Goal: Obtain resource: Download file/media

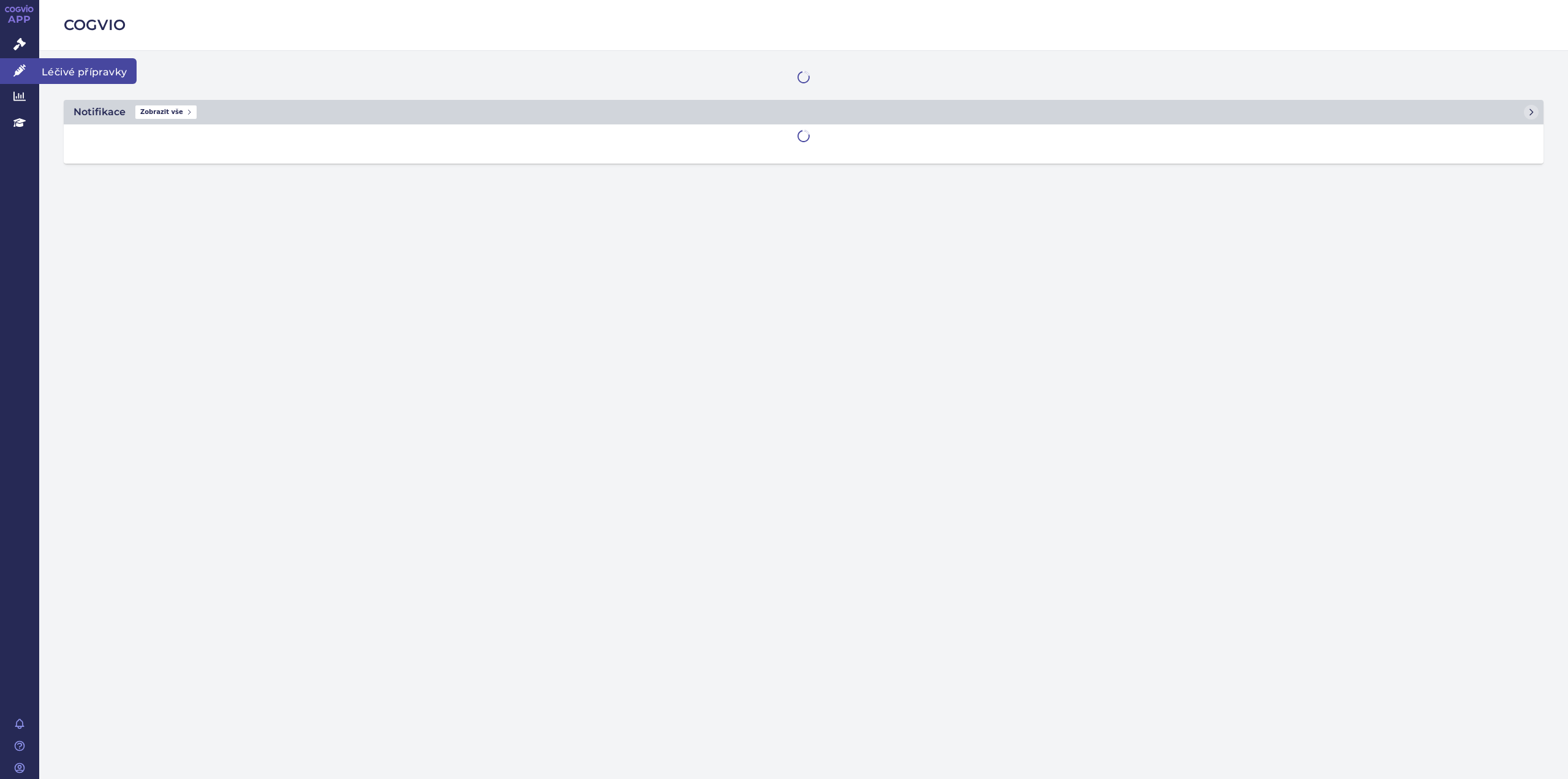
click at [17, 71] on icon at bounding box center [20, 71] width 12 height 12
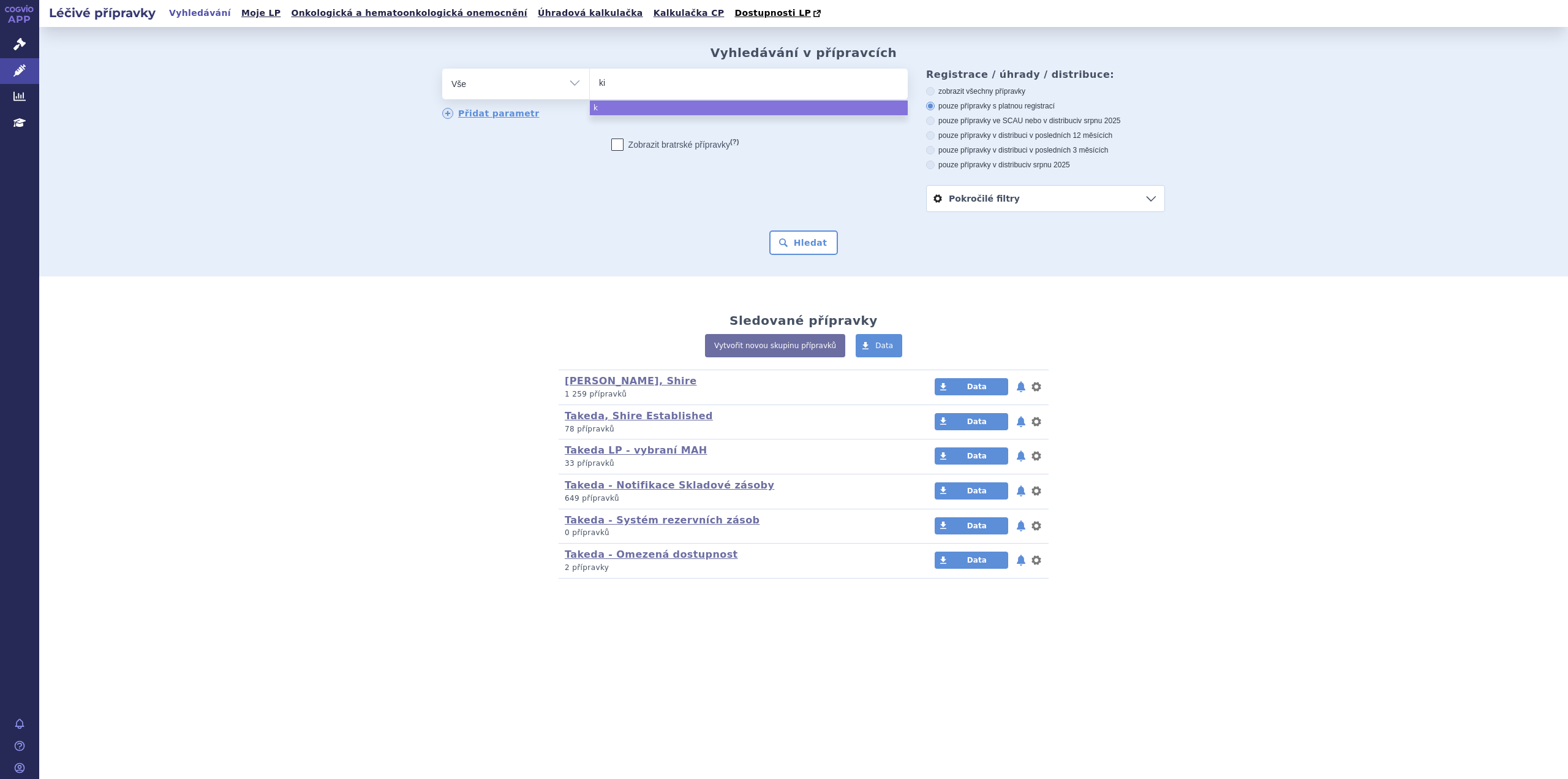
type input "kio"
type input "kiovi"
type input "kiovig"
select select "kiovig"
click at [811, 249] on button "Hledat" at bounding box center [804, 243] width 69 height 25
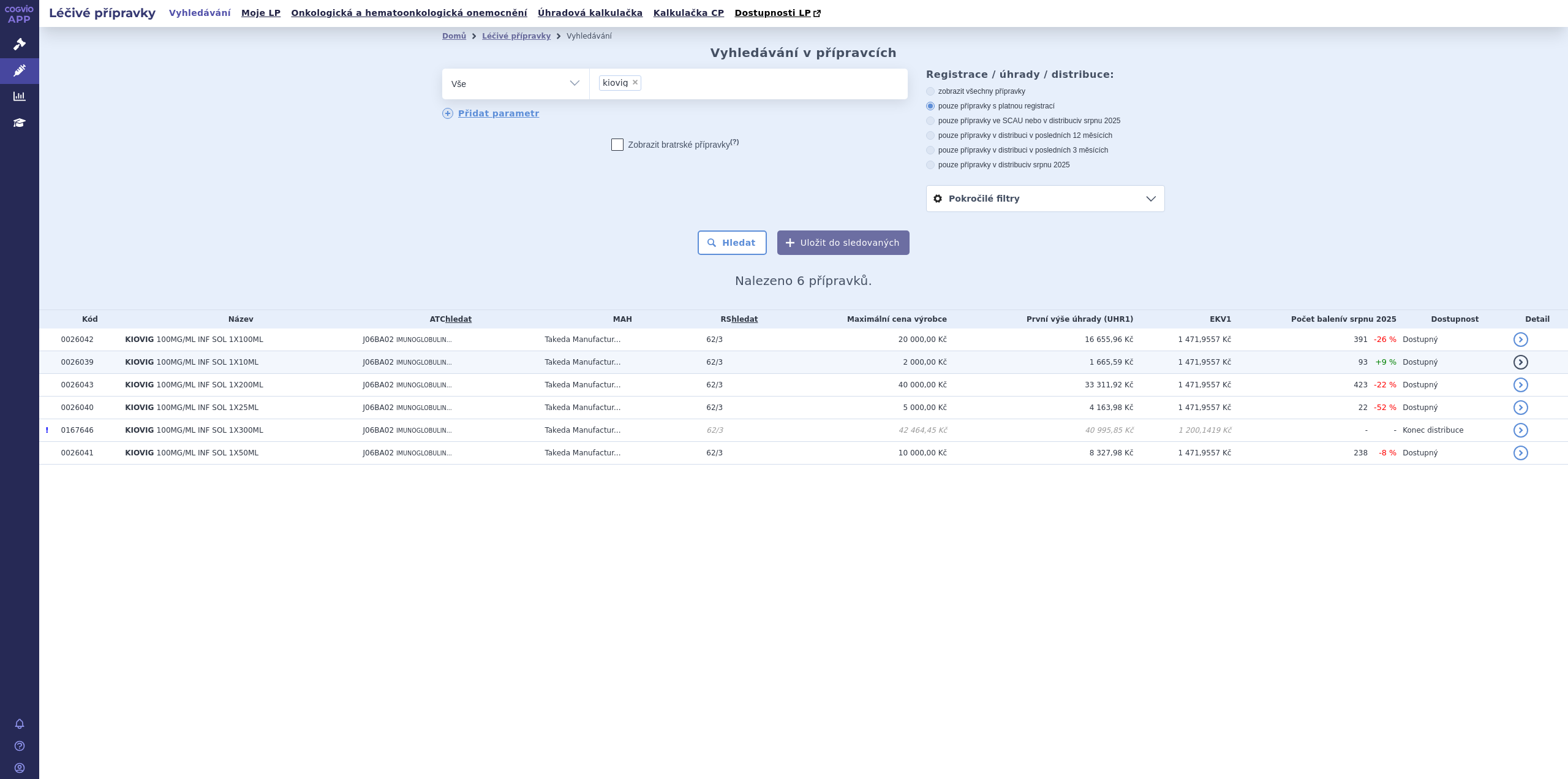
click at [1003, 361] on td "1 665,59 Kč" at bounding box center [1040, 362] width 186 height 23
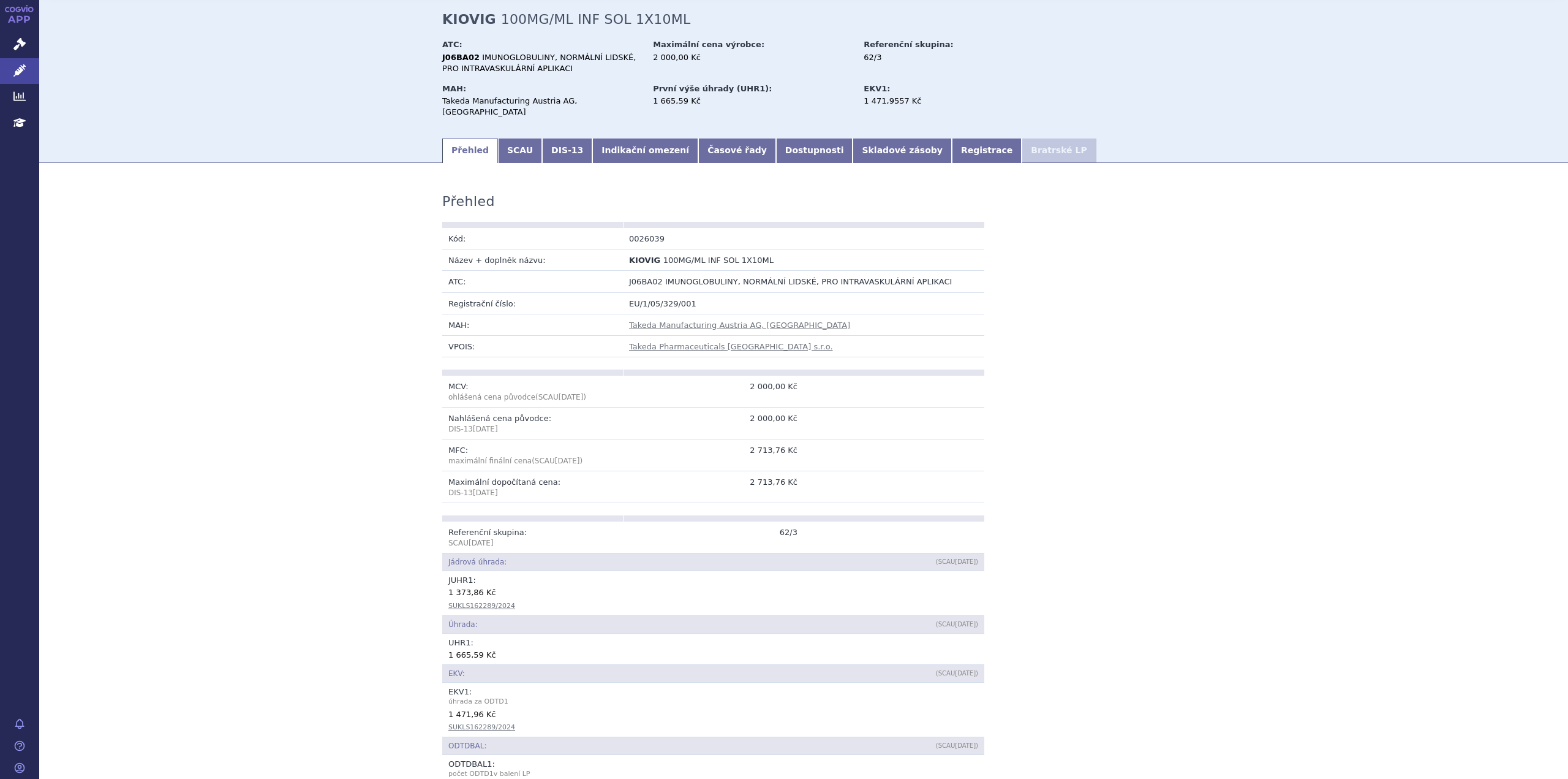
scroll to position [306, 0]
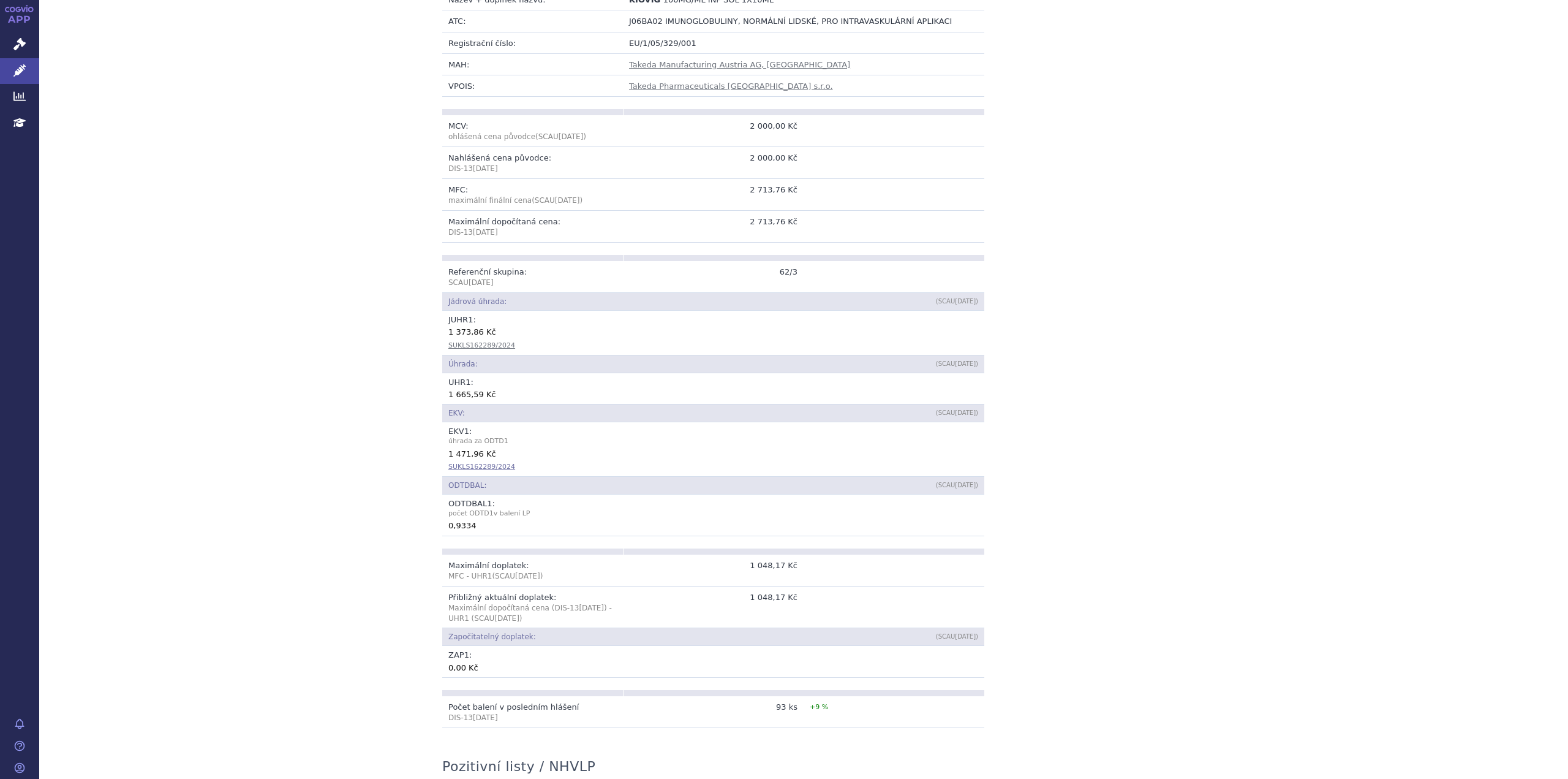
click at [490, 463] on link "SUKLS162289/2024" at bounding box center [482, 467] width 67 height 8
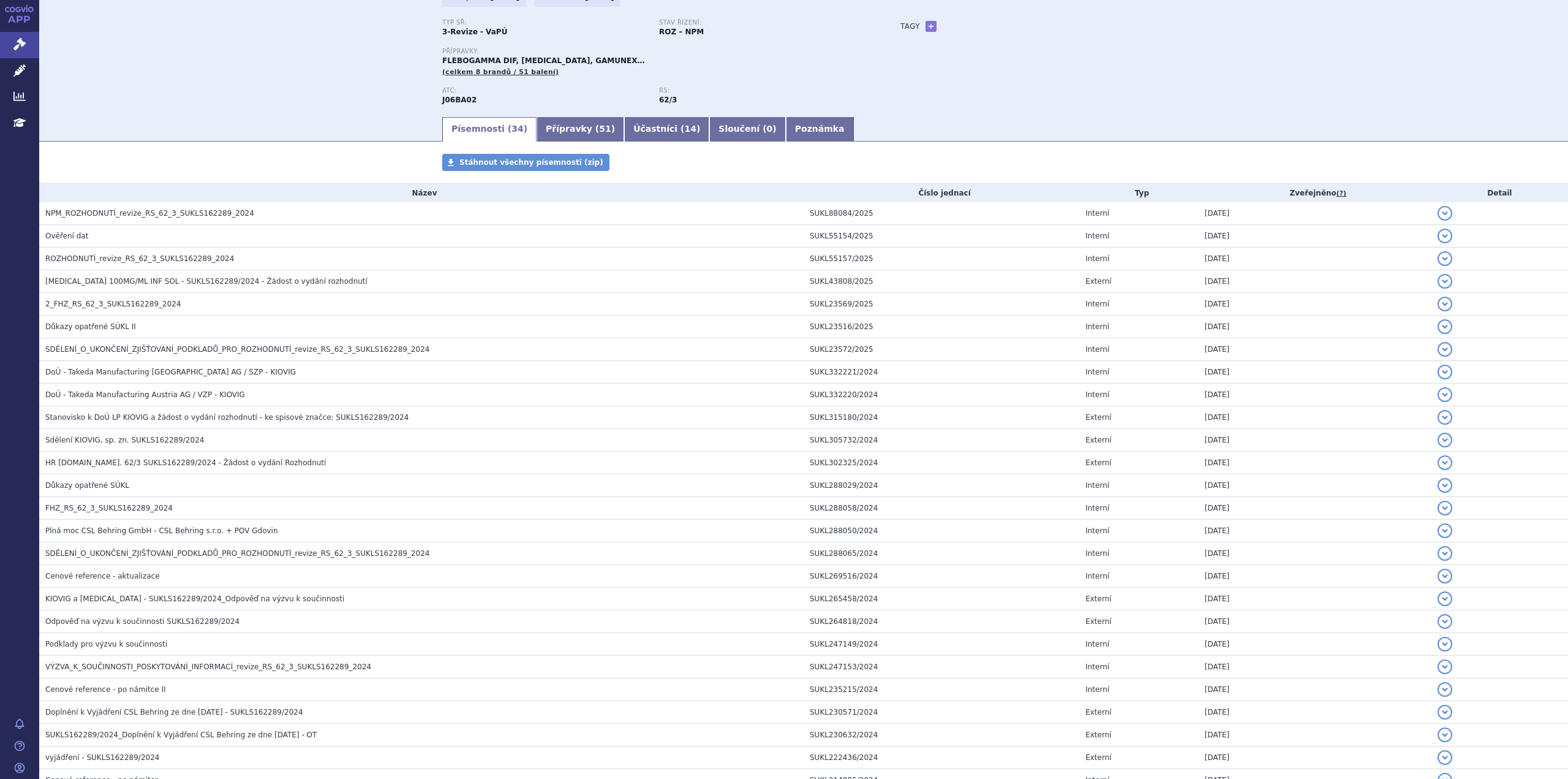
scroll to position [359, 0]
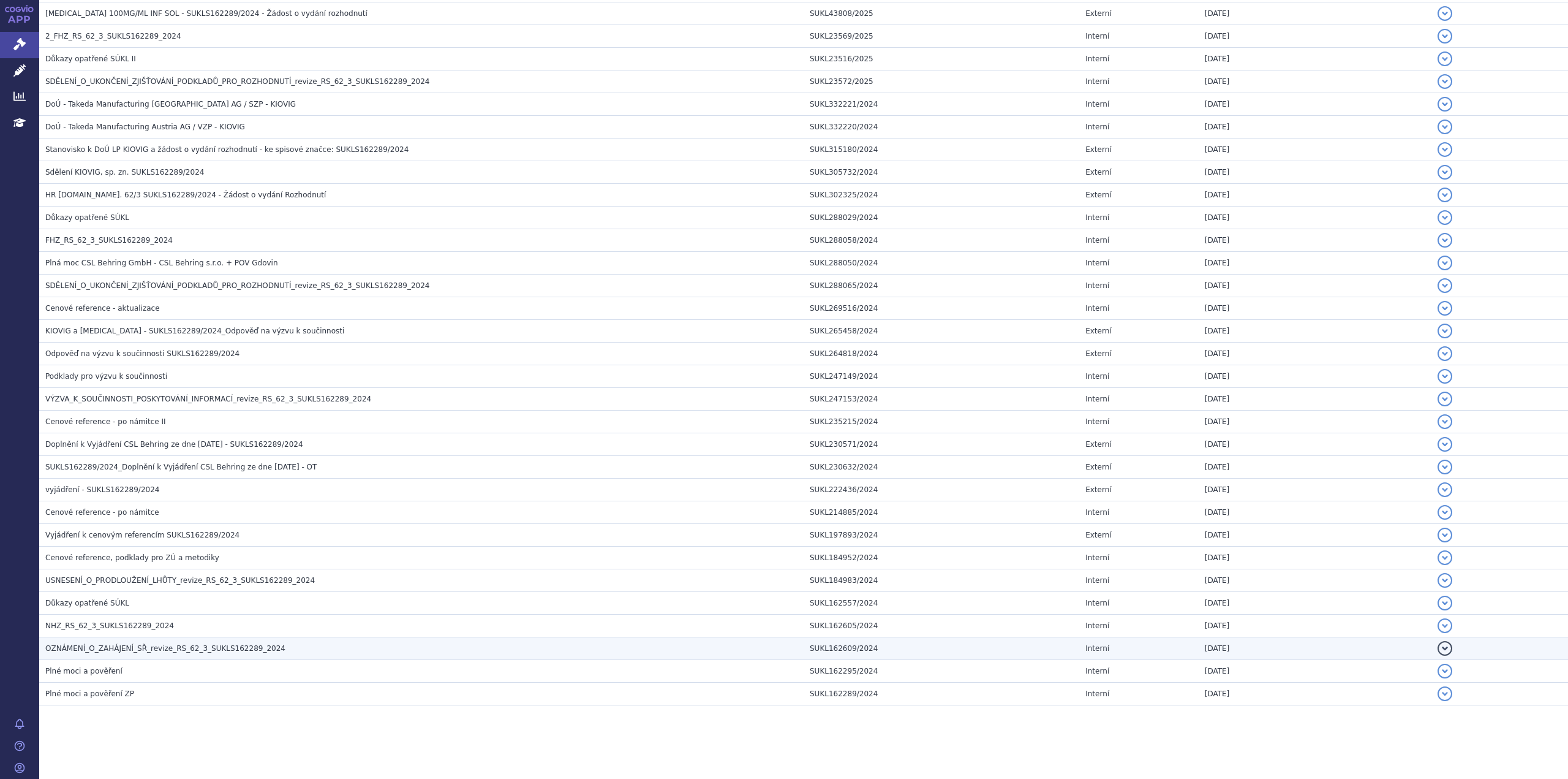
click at [152, 647] on span "OZNÁMENÍ_O_ZAHÁJENÍ_SŘ_revize_RS_62_3_SUKLS162289_2024" at bounding box center [165, 649] width 240 height 9
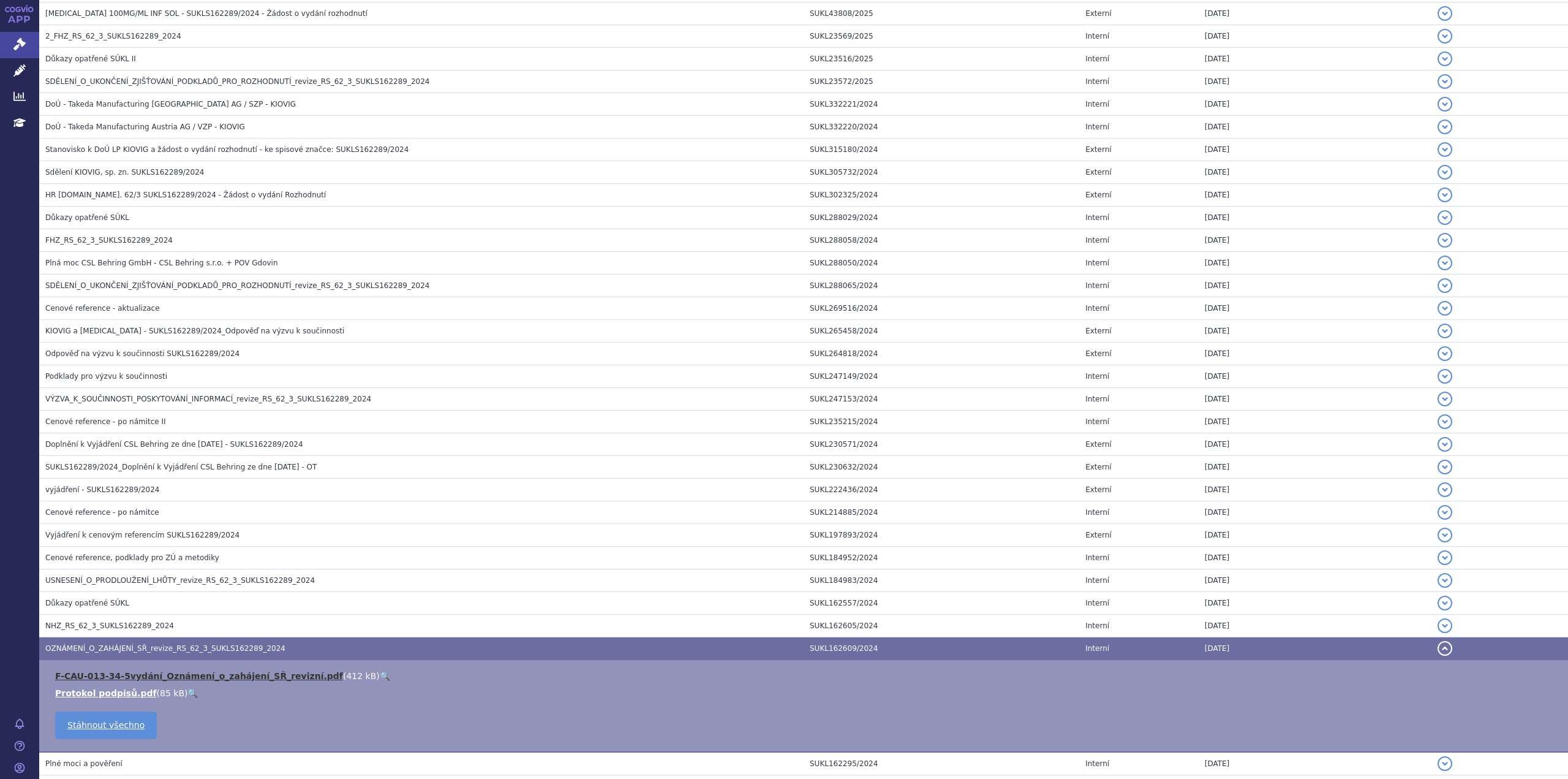
click at [155, 677] on link "F-CAU-013-34-5vydání_Oznámení_o_zahájení_SŘ_revizní.pdf" at bounding box center [199, 676] width 288 height 10
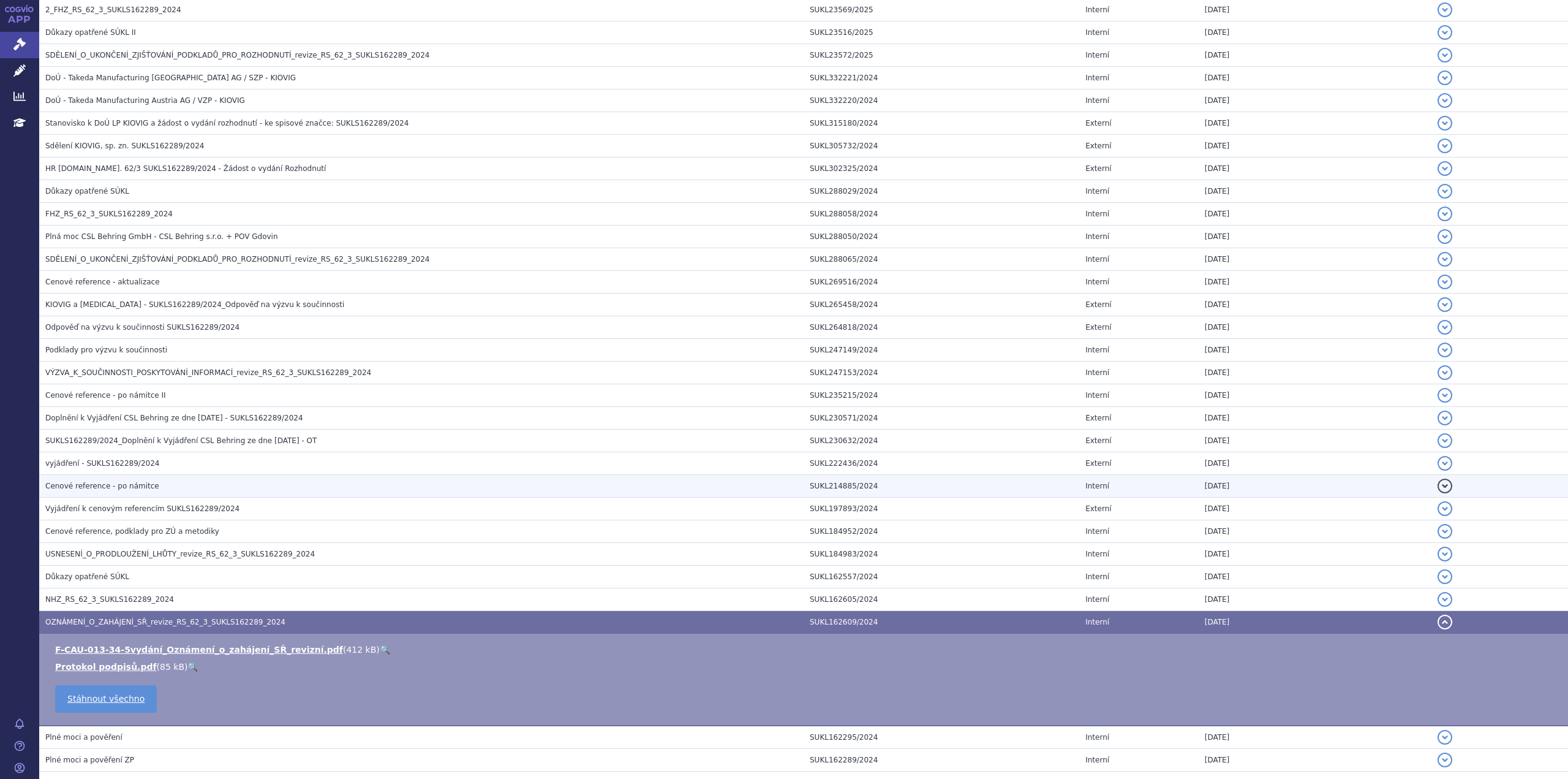
scroll to position [452, 0]
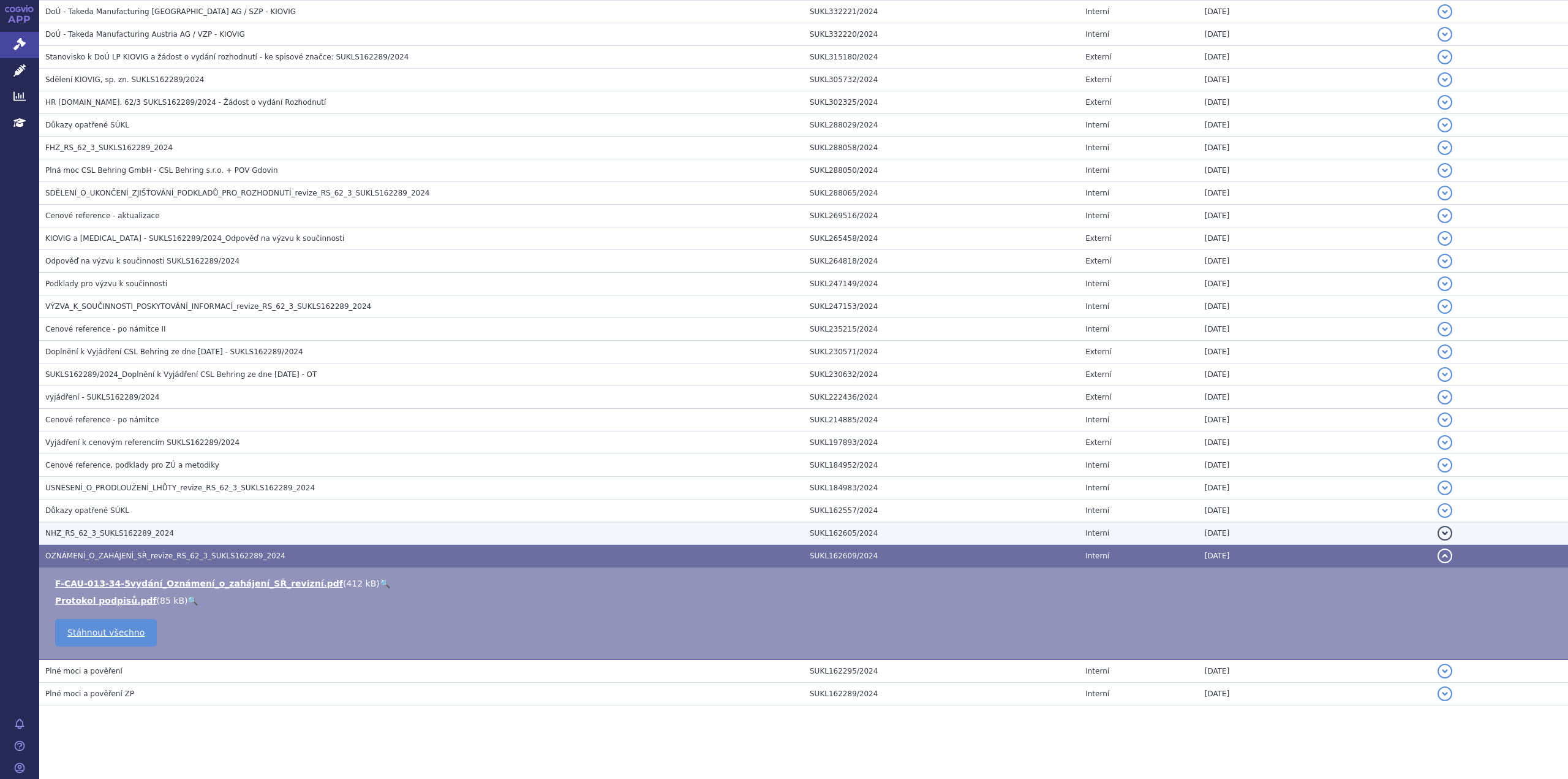
click at [102, 535] on span "NHZ_RS_62_3_SUKLS162289_2024" at bounding box center [110, 533] width 129 height 9
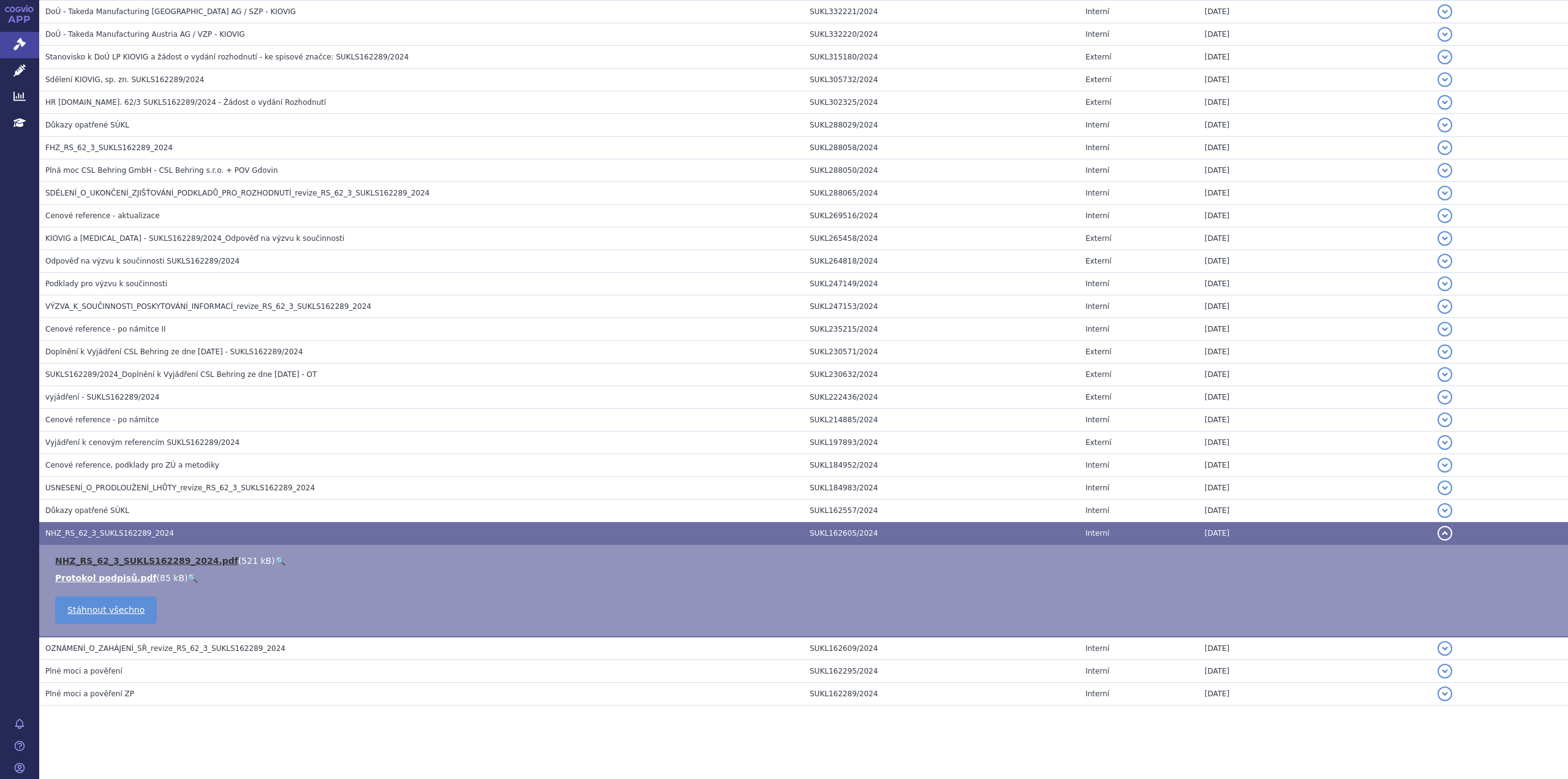
click at [114, 559] on link "NHZ_RS_62_3_SUKLS162289_2024.pdf" at bounding box center [146, 561] width 183 height 10
click at [152, 561] on link "NHZ_RS_62_3_SUKLS162289_2024.pdf" at bounding box center [146, 561] width 183 height 10
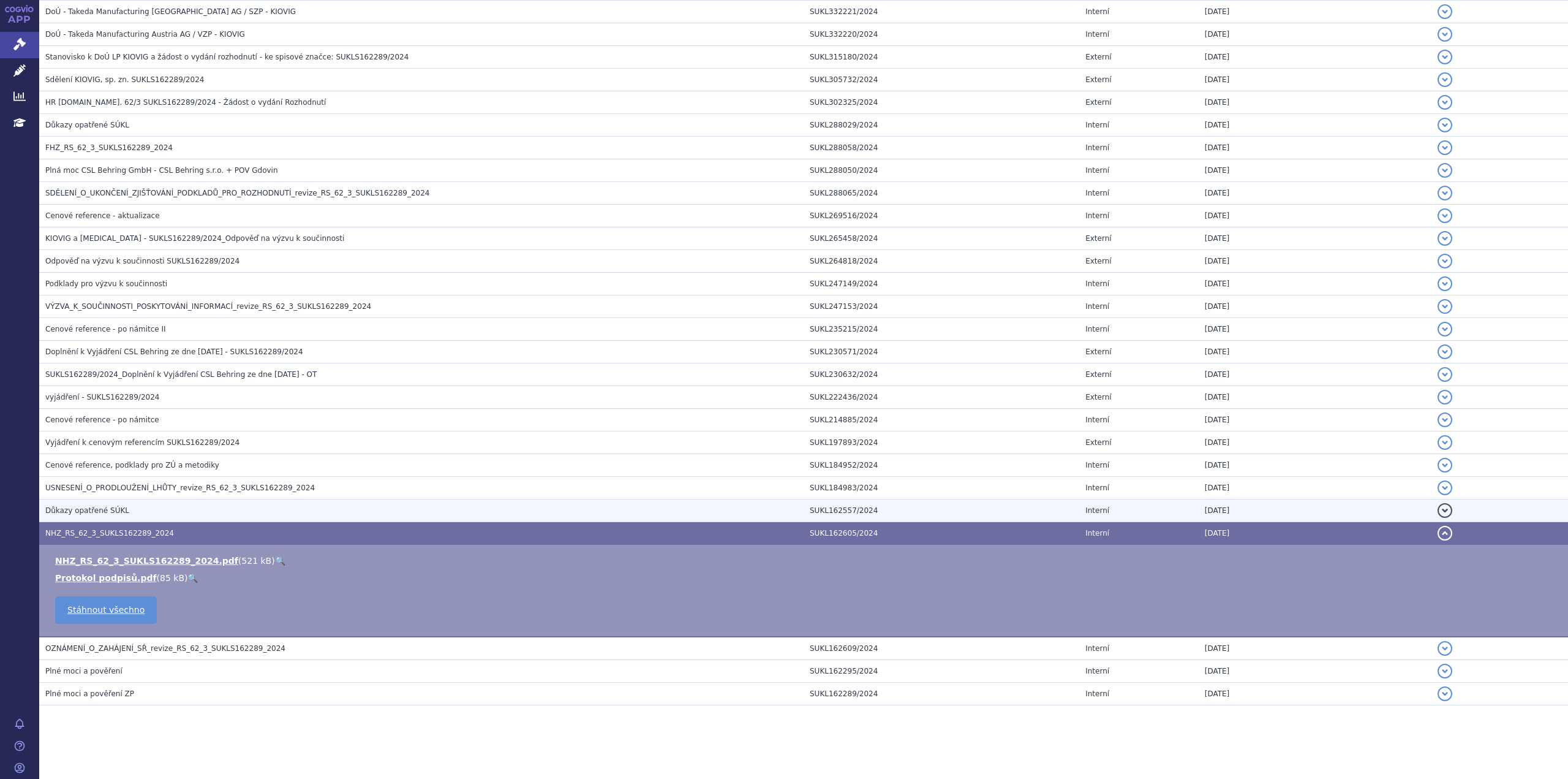
click at [99, 513] on span "Důkazy opatřené SÚKL" at bounding box center [87, 511] width 84 height 9
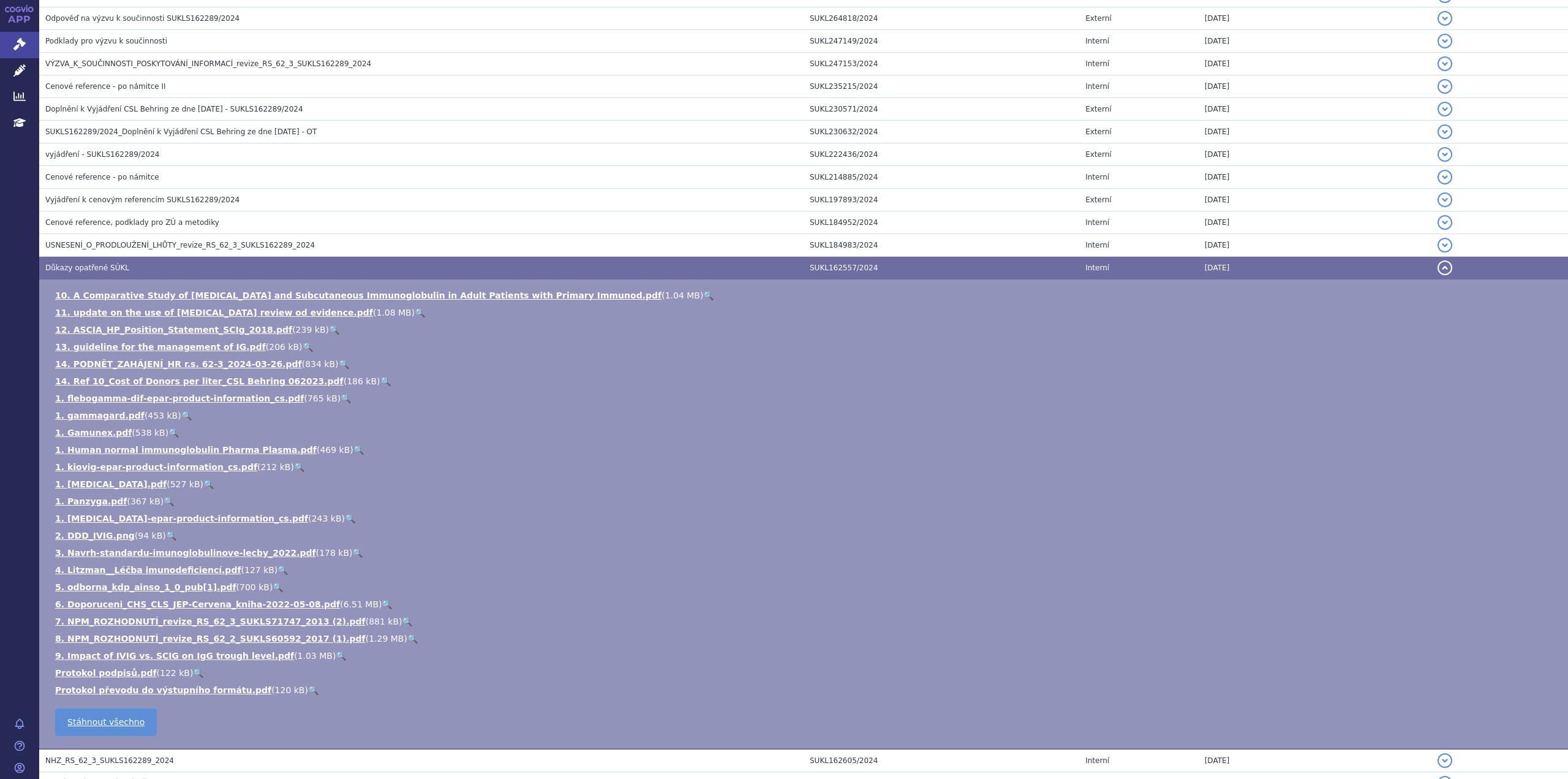
scroll to position [697, 0]
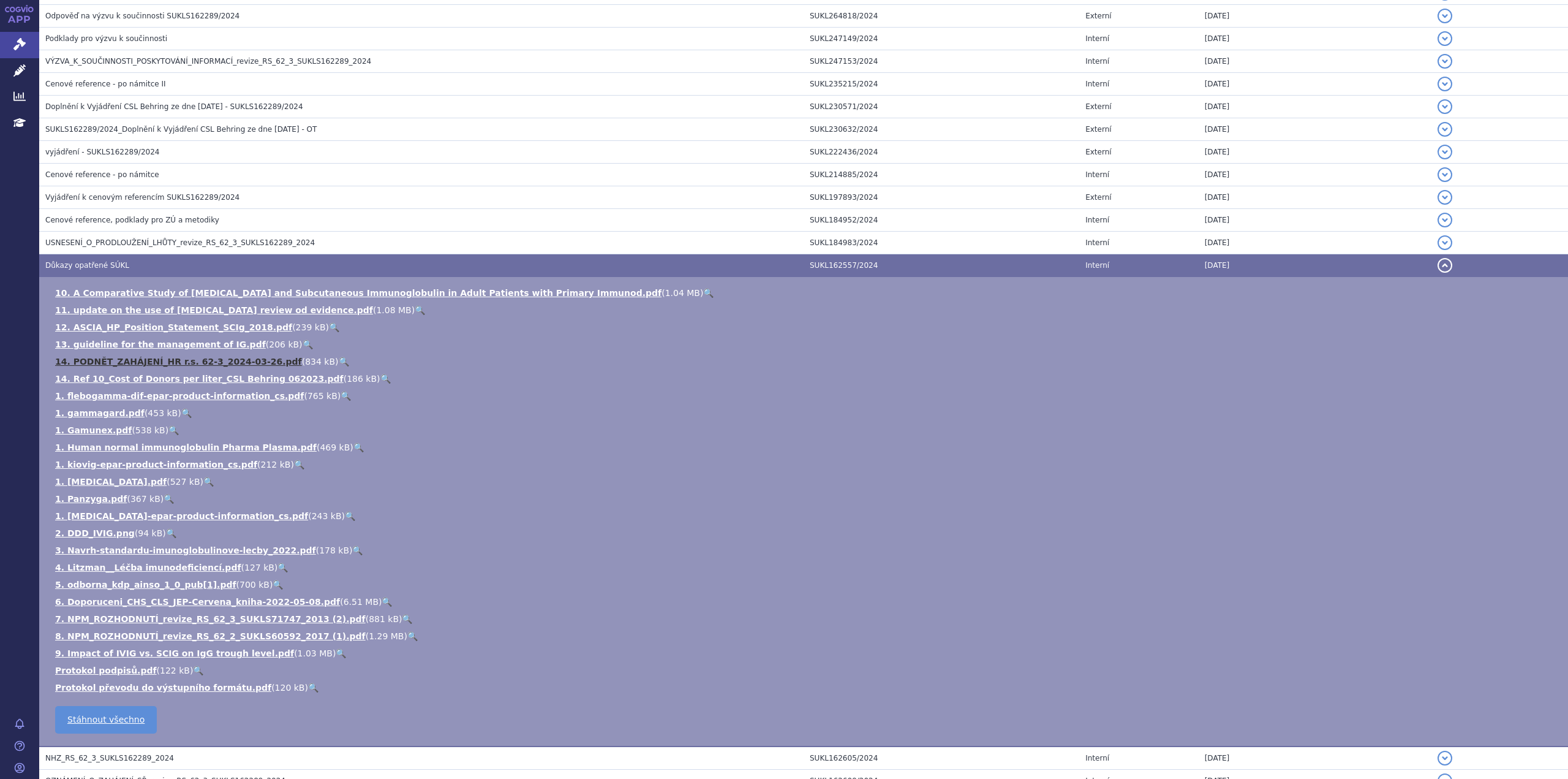
click at [117, 364] on link "14. PODNĚT_ZAHÁJENÍ_HR r.s. 62-3_2024-03-26.pdf" at bounding box center [178, 362] width 247 height 10
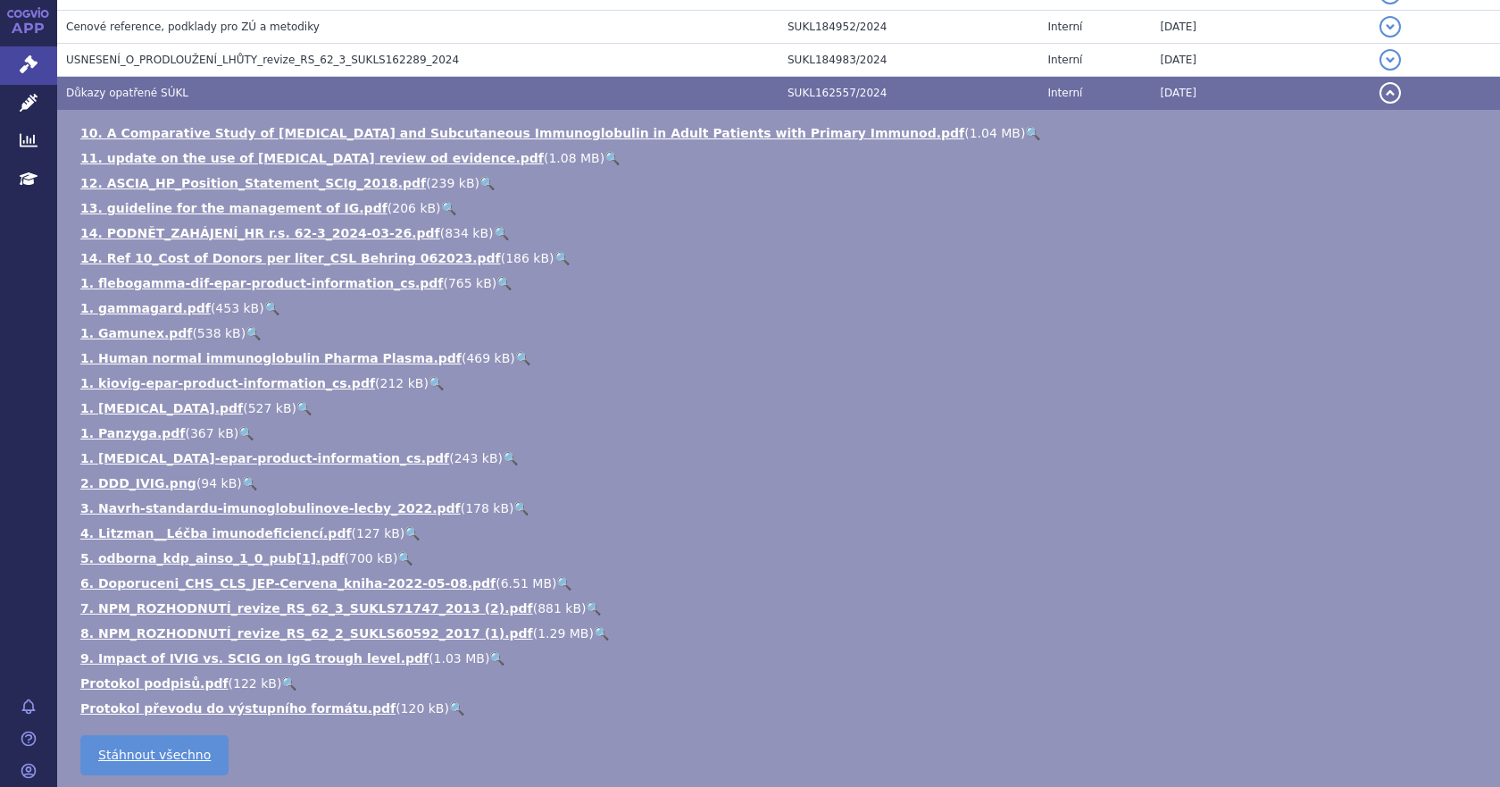
scroll to position [1308, 0]
